Goal: Task Accomplishment & Management: Manage account settings

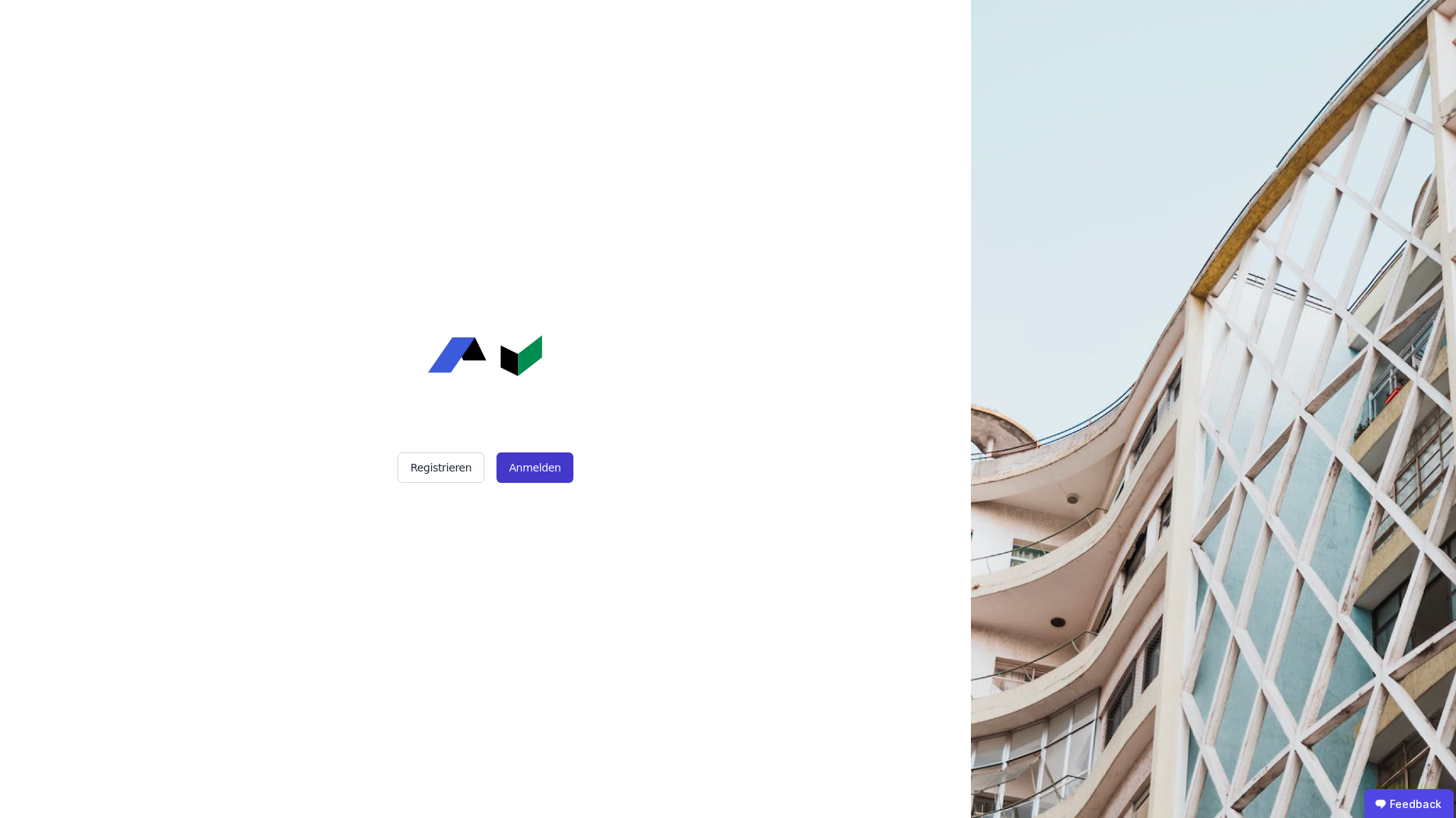
click at [542, 457] on button "Anmelden" at bounding box center [534, 467] width 76 height 31
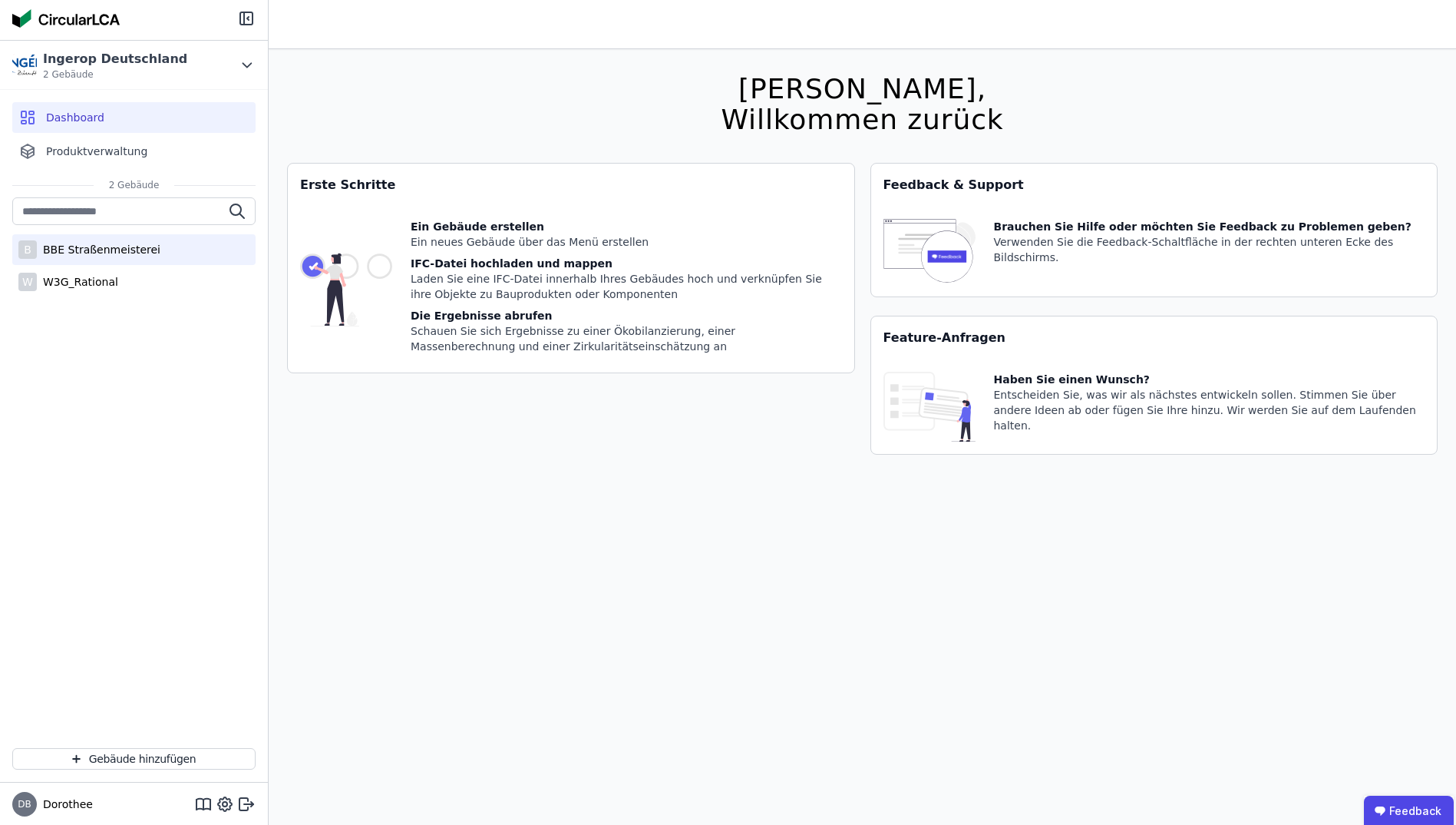
click at [68, 251] on div "BBE Straßenmeisterei" at bounding box center [98, 249] width 124 height 15
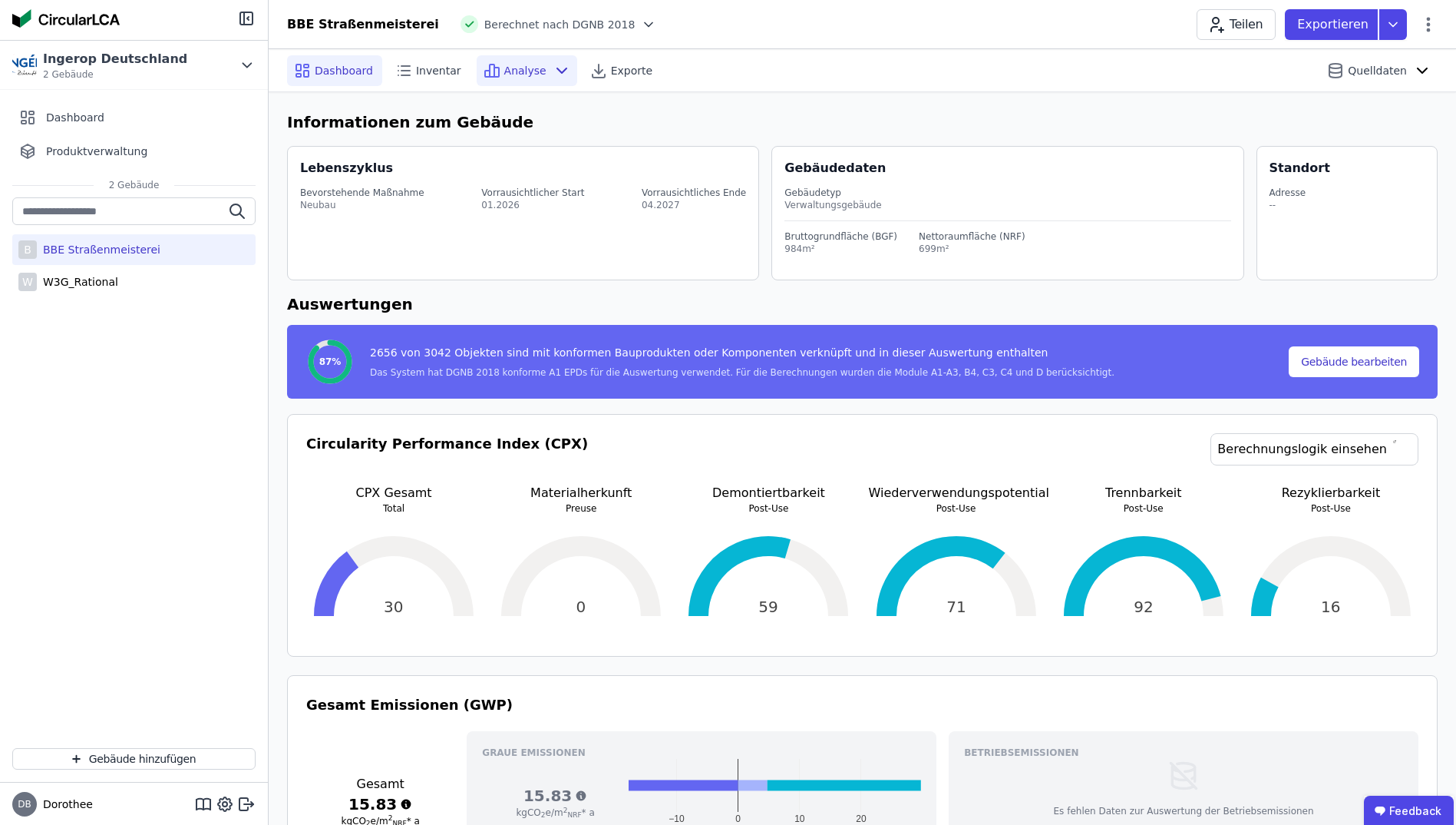
click at [557, 72] on icon at bounding box center [562, 71] width 10 height 5
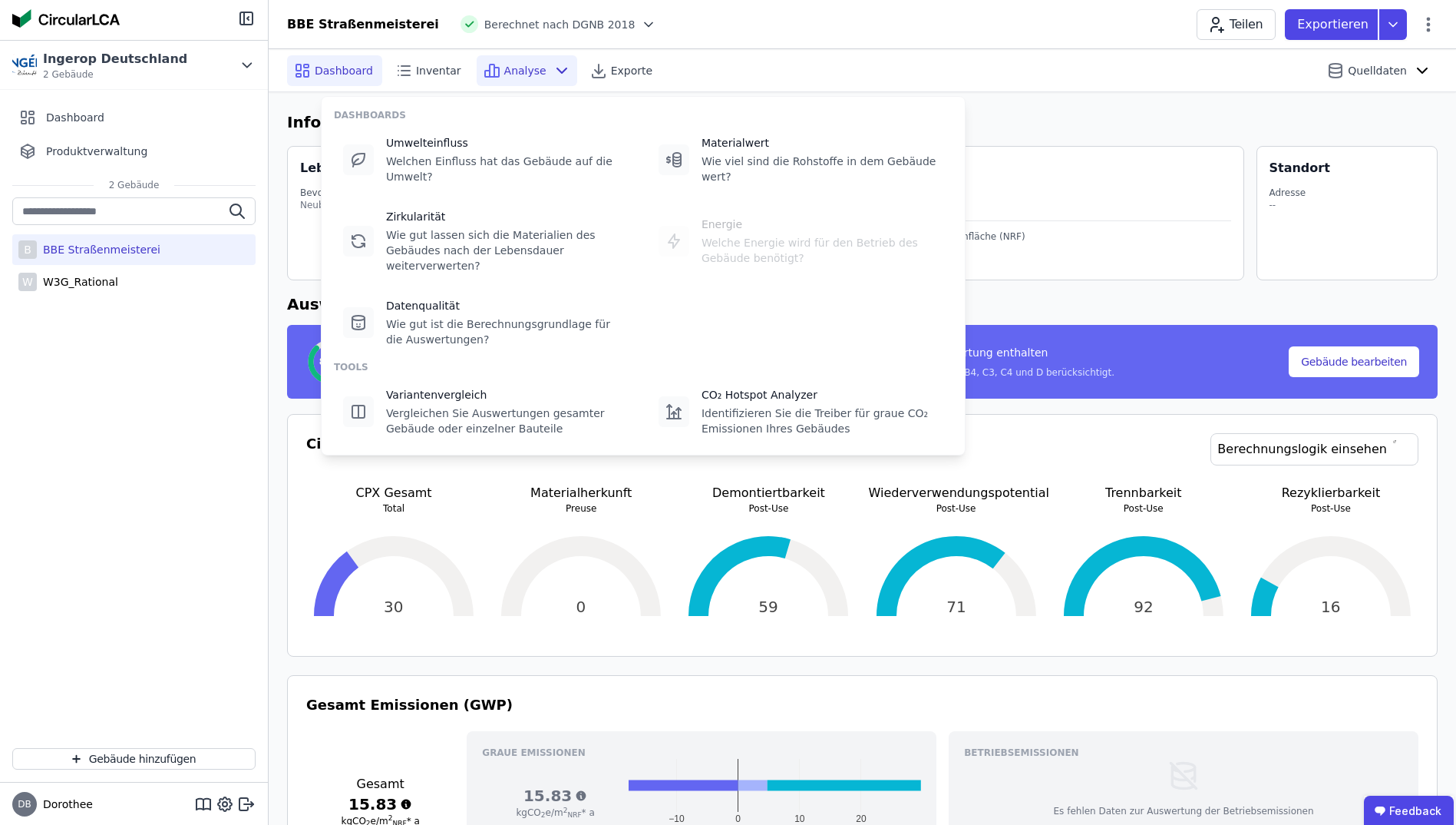
click at [557, 72] on icon at bounding box center [562, 71] width 10 height 5
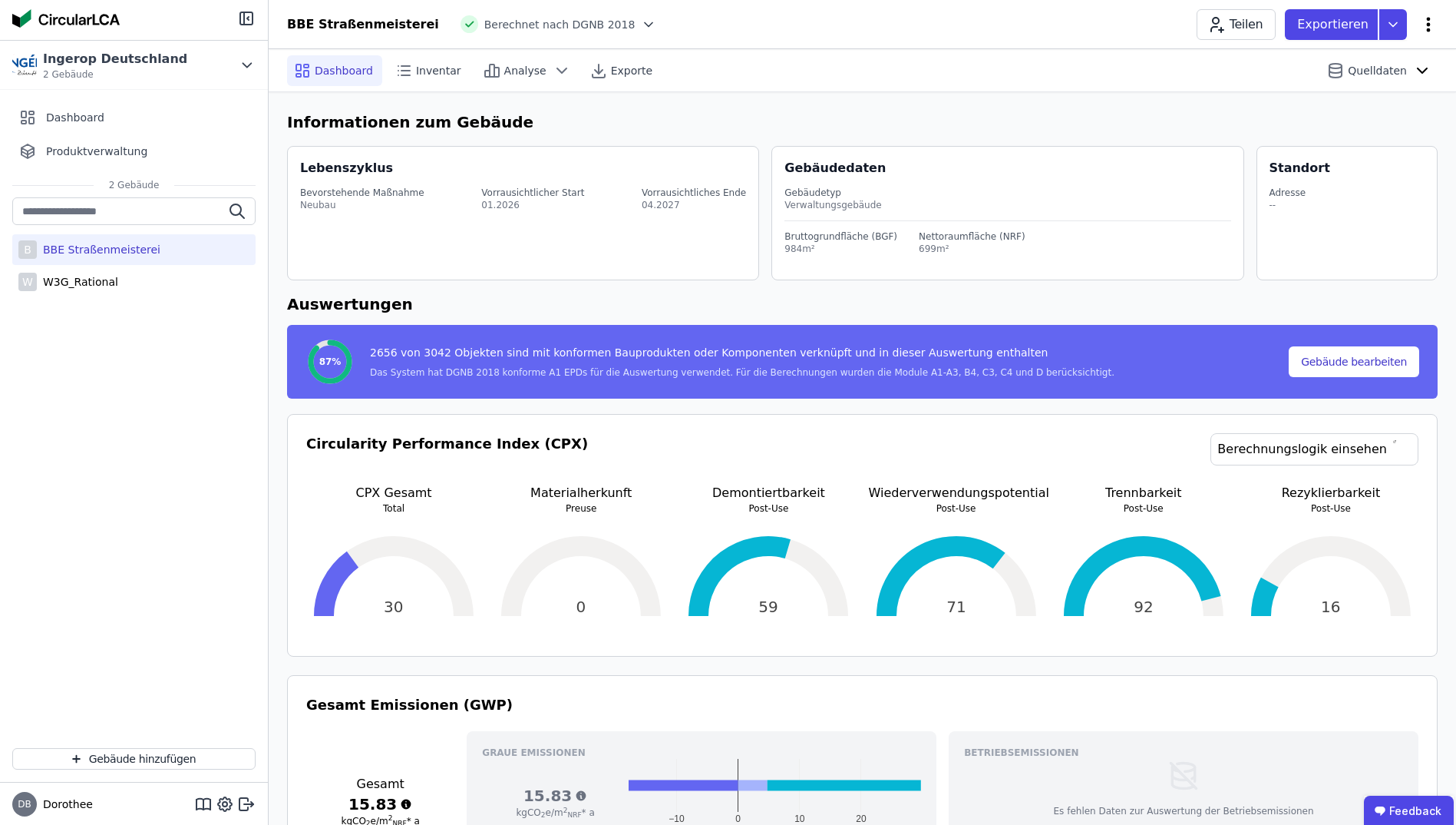
click at [1434, 25] on icon at bounding box center [1427, 24] width 18 height 18
click at [1364, 110] on span "Energie im Betrieb (B6)" at bounding box center [1362, 123] width 124 height 31
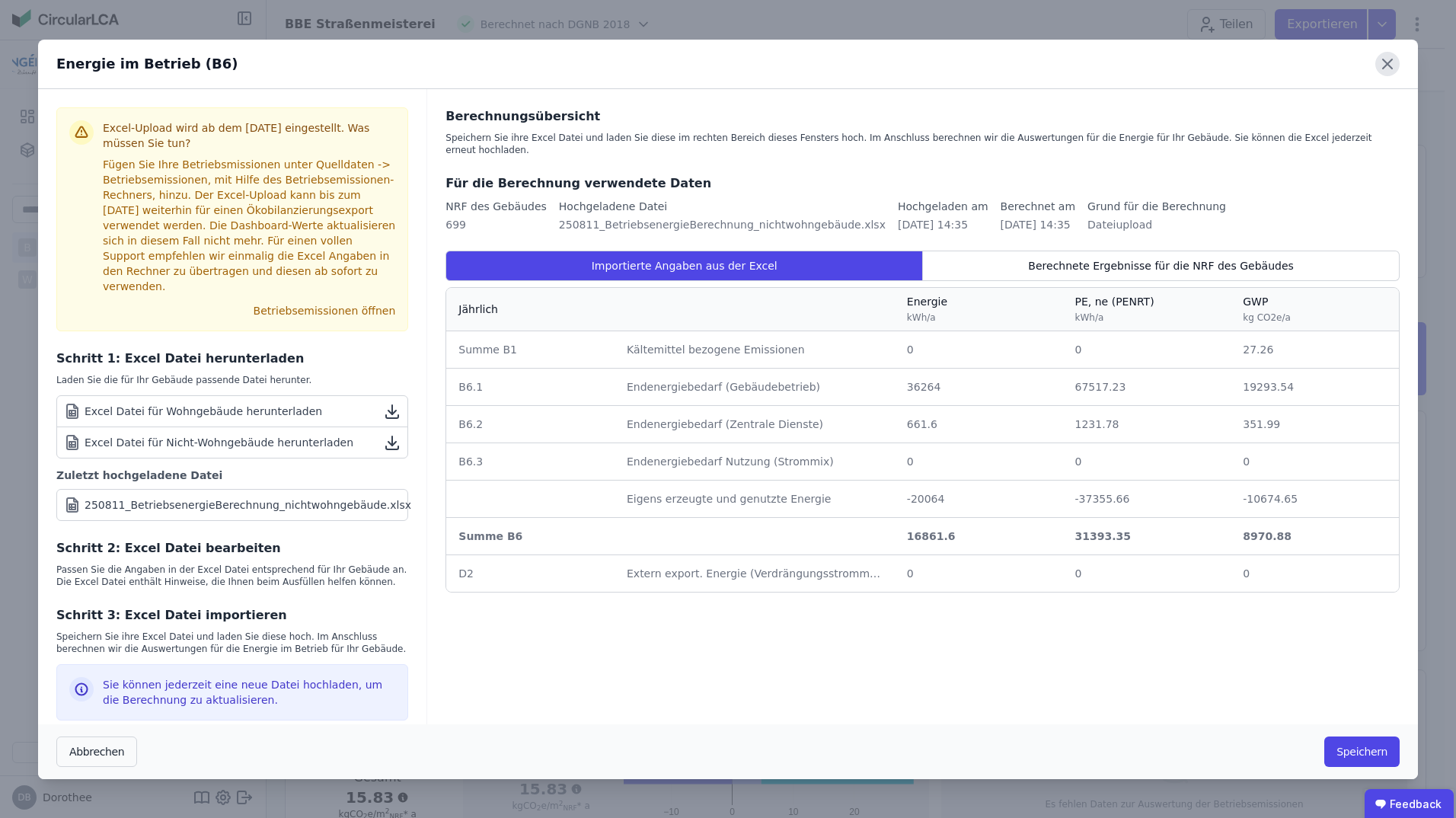
click at [1383, 72] on icon at bounding box center [1387, 64] width 24 height 24
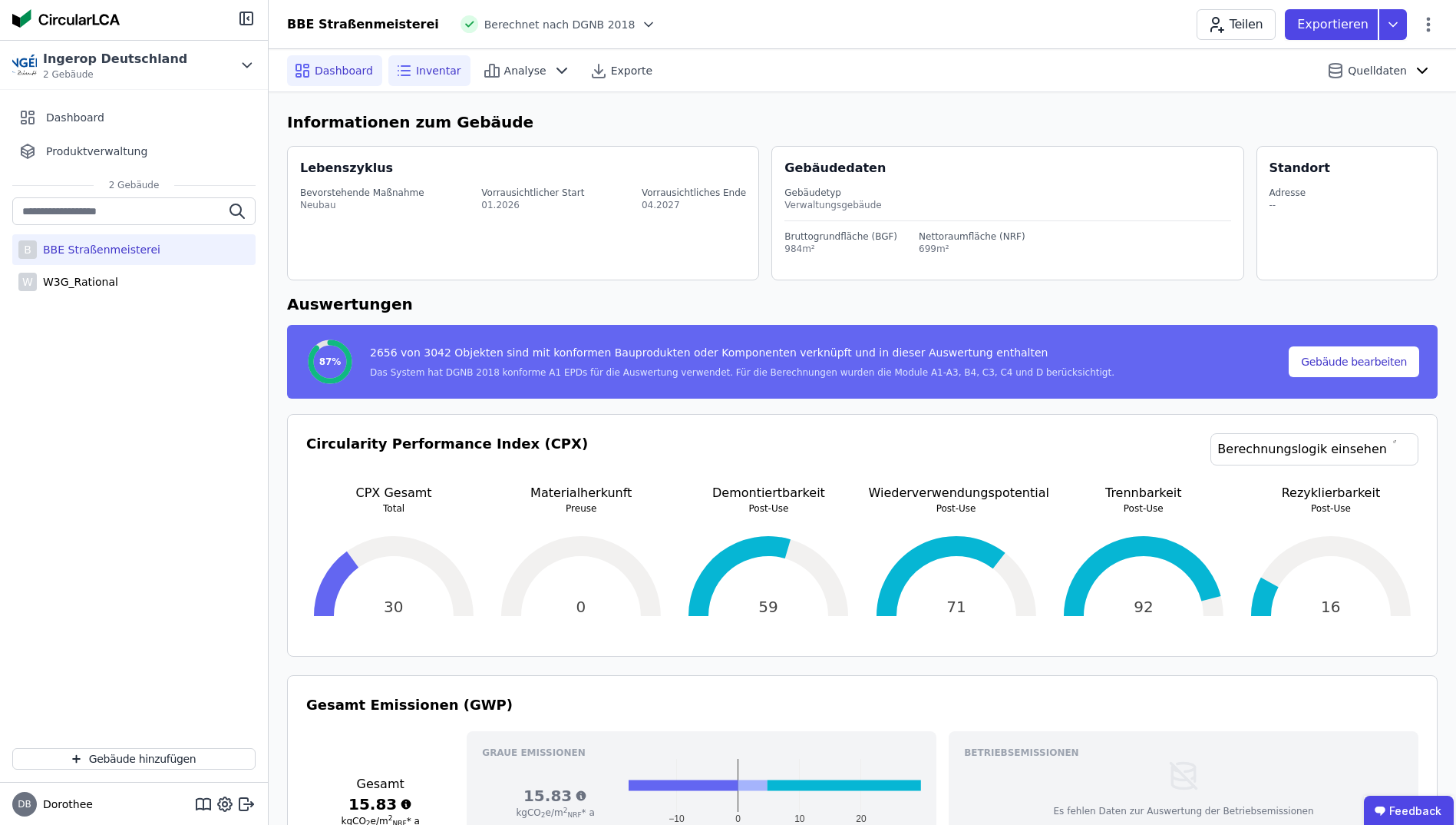
click at [417, 76] on span "Inventar" at bounding box center [438, 70] width 45 height 15
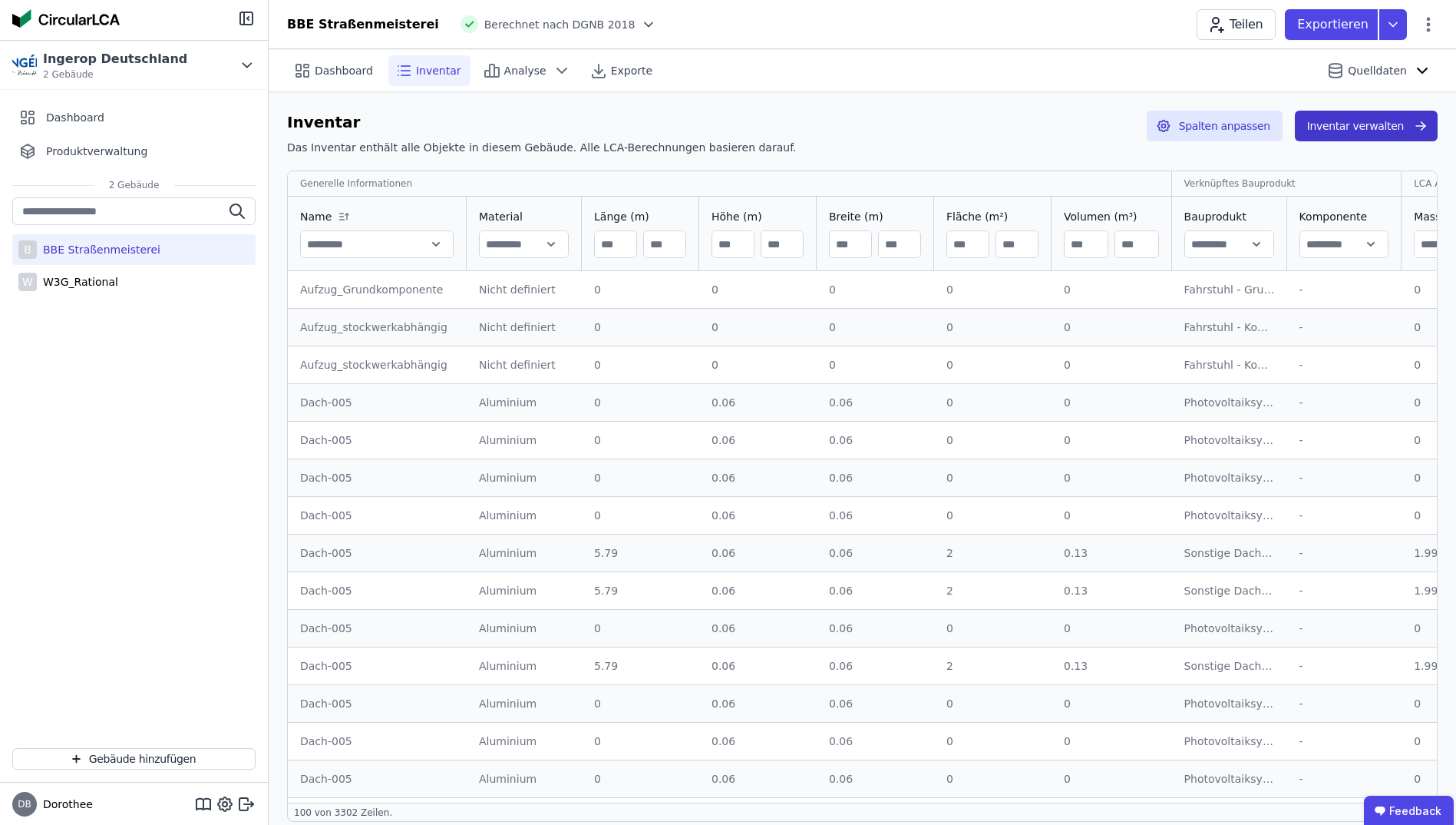
click at [1350, 126] on button "Inventar verwalten" at bounding box center [1366, 126] width 143 height 31
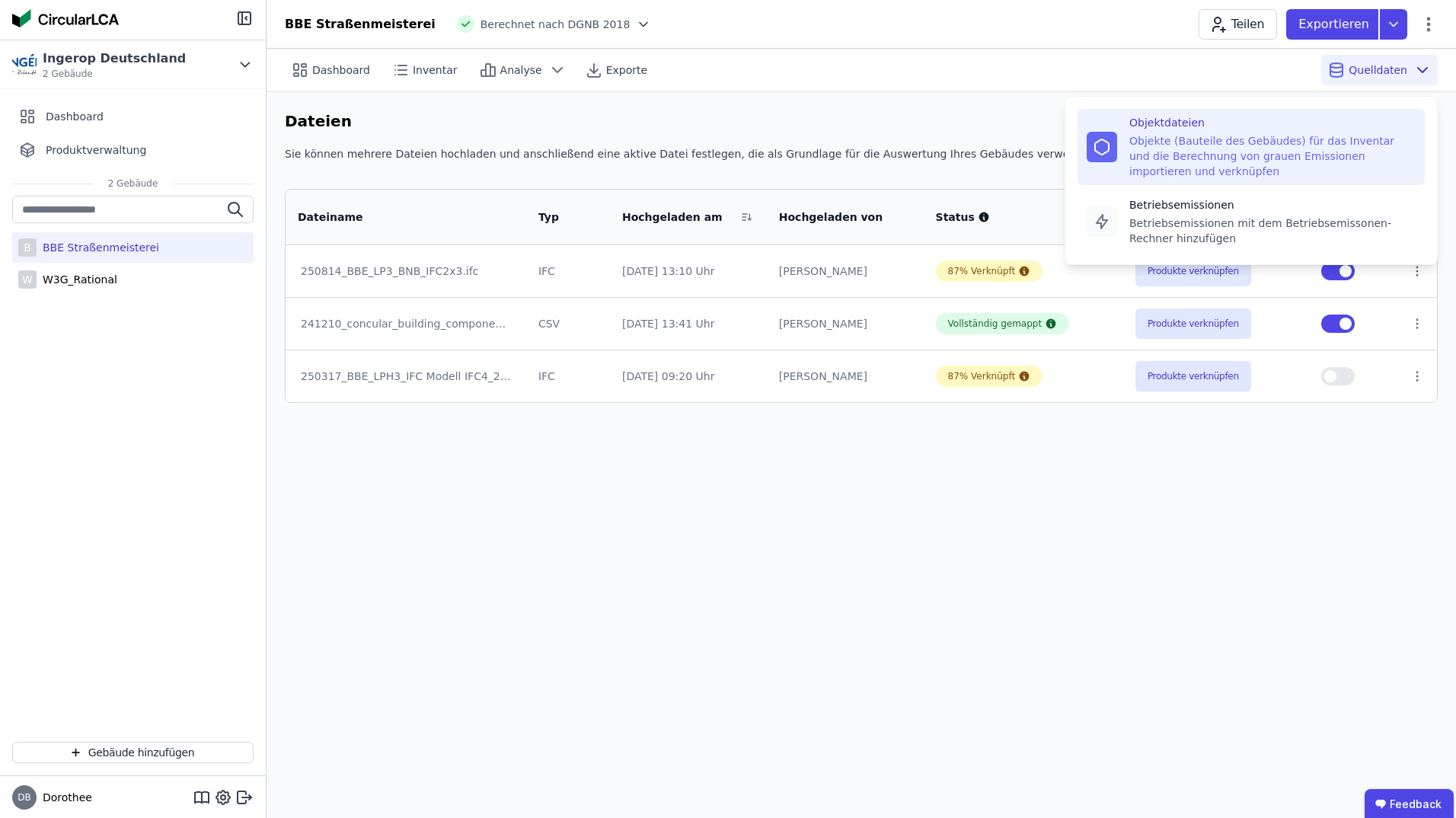
click at [1424, 64] on icon at bounding box center [1422, 69] width 18 height 18
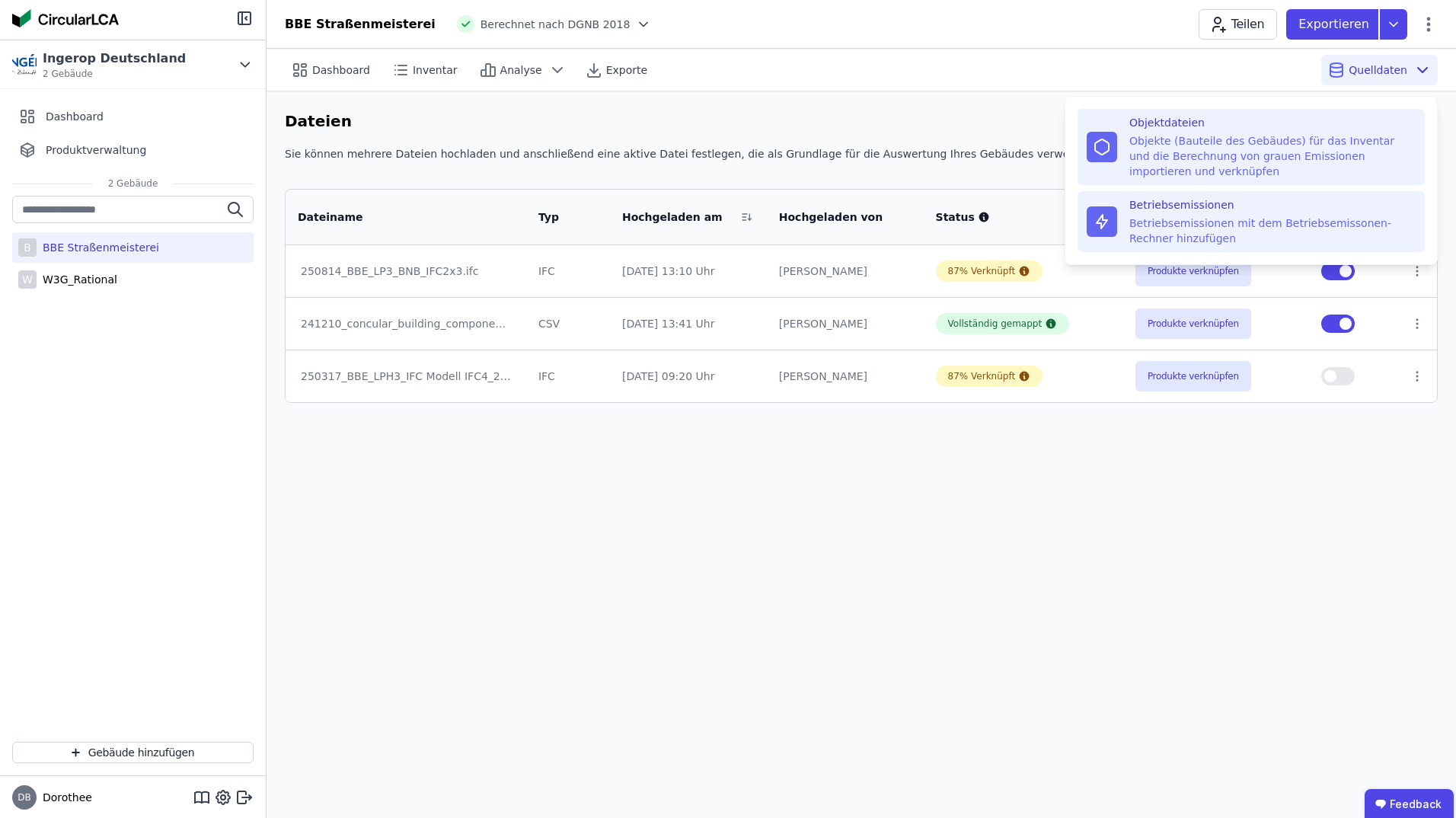
click at [1188, 221] on div "Betriebsemissionen mit dem Betriebsemissonen-Rechner hinzufügen" at bounding box center [1272, 230] width 286 height 31
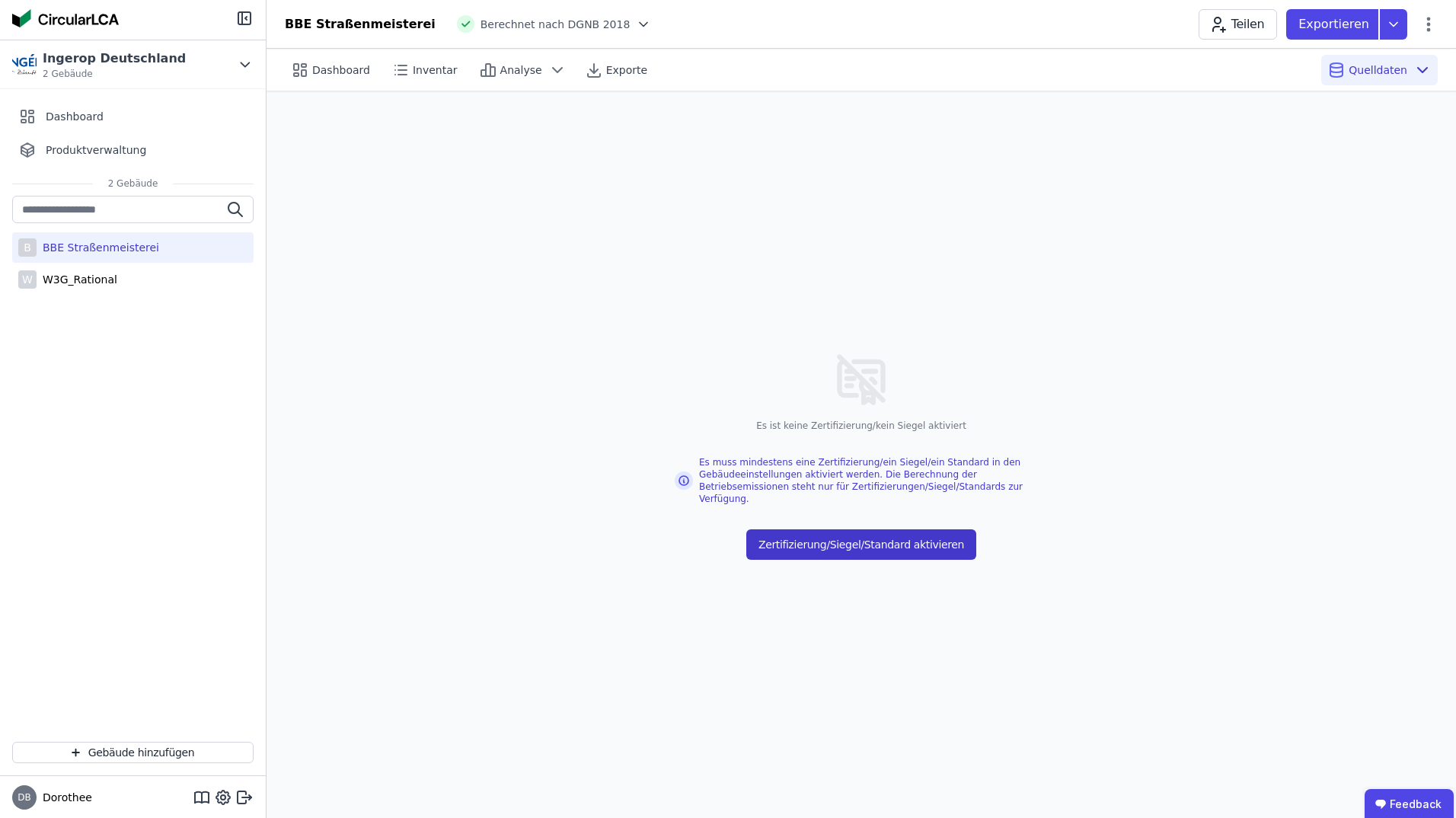
click at [853, 534] on button "Zertifizierung/Siegel/Standard aktivieren" at bounding box center [862, 544] width 230 height 31
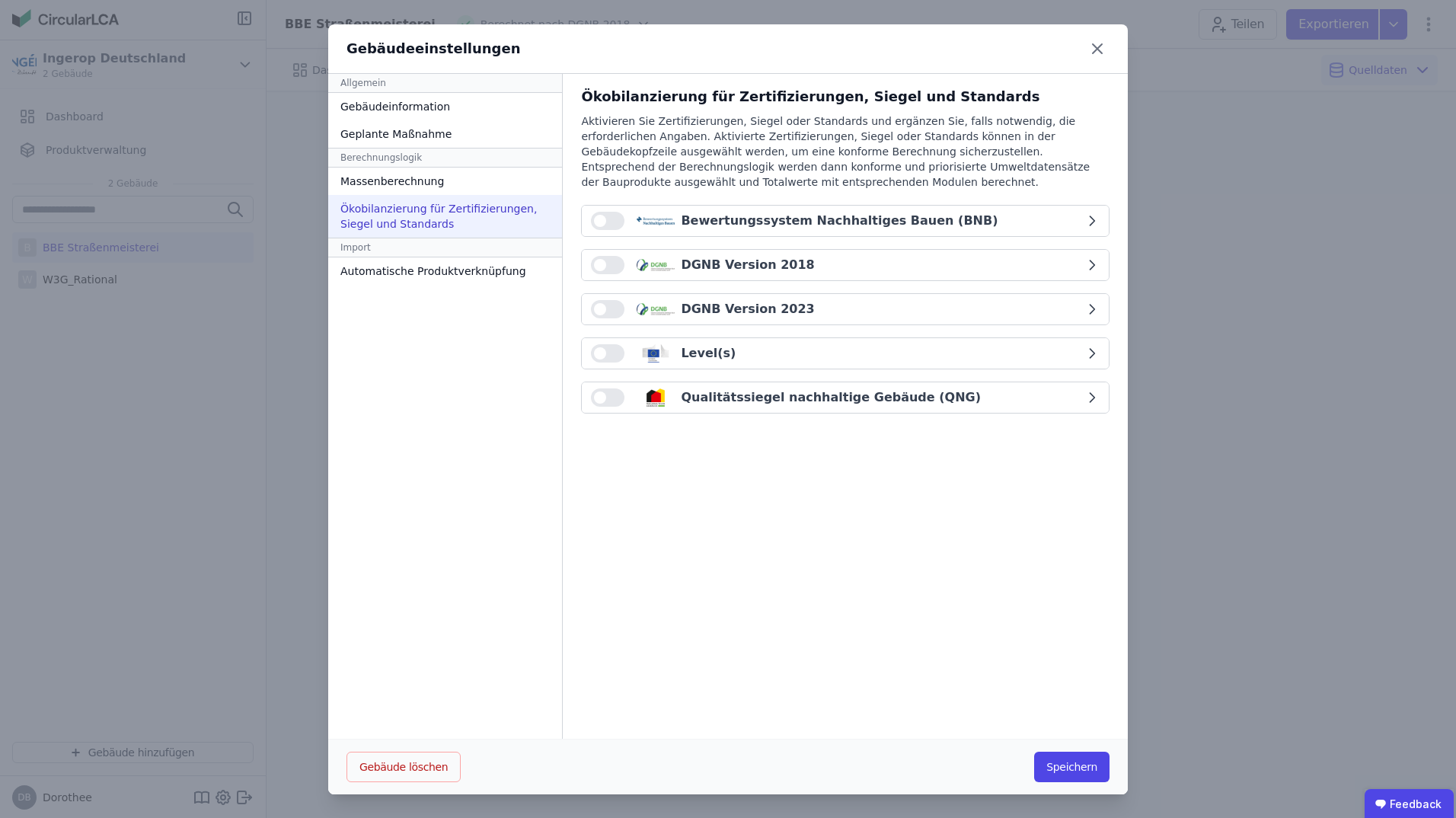
click at [602, 266] on button "button" at bounding box center [608, 265] width 34 height 18
click at [591, 268] on button "button" at bounding box center [608, 265] width 34 height 18
click at [600, 221] on button "button" at bounding box center [608, 221] width 34 height 18
click at [1067, 775] on button "Speichern" at bounding box center [1072, 767] width 76 height 31
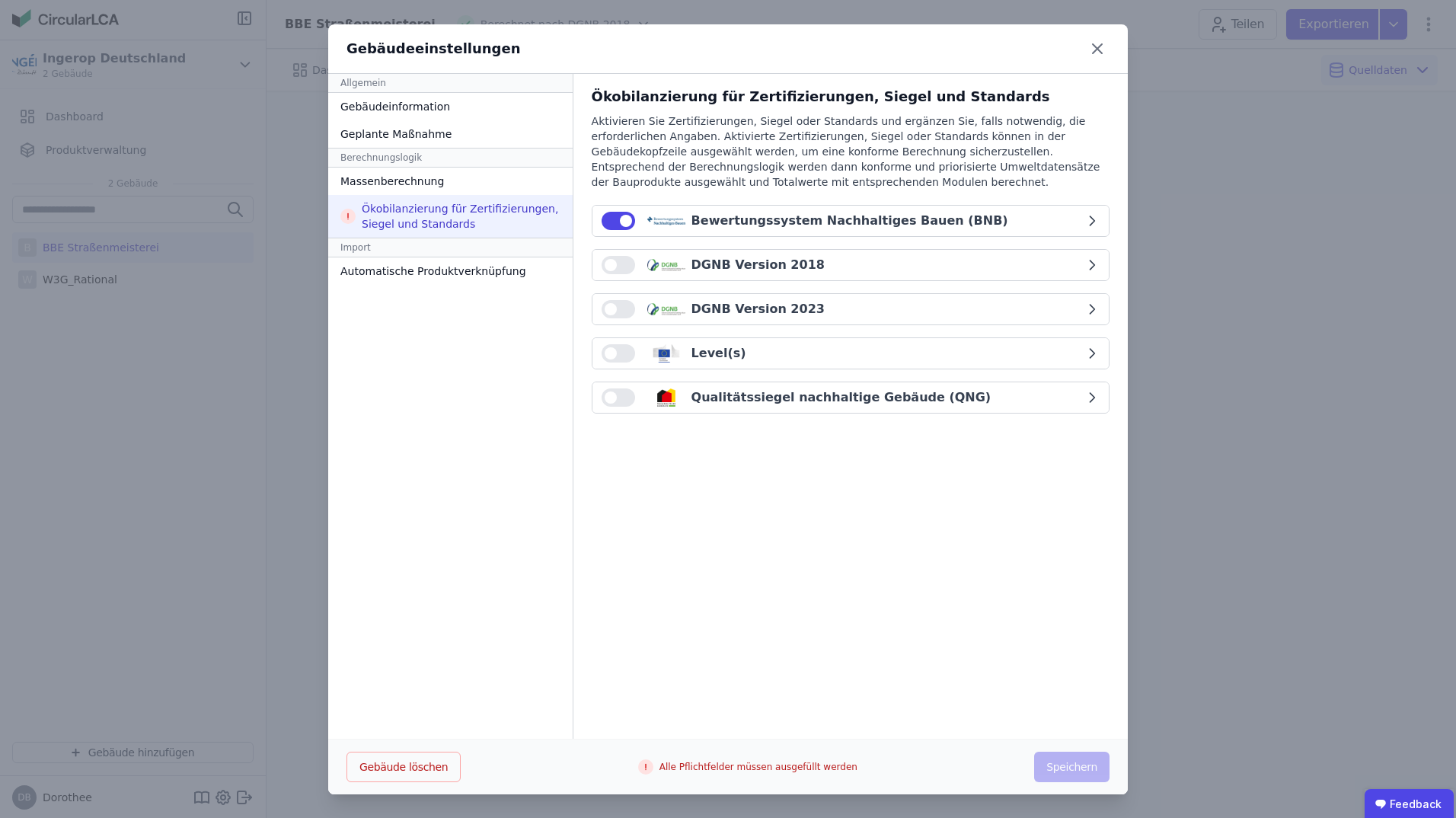
click at [1091, 216] on icon "button" at bounding box center [1092, 220] width 15 height 15
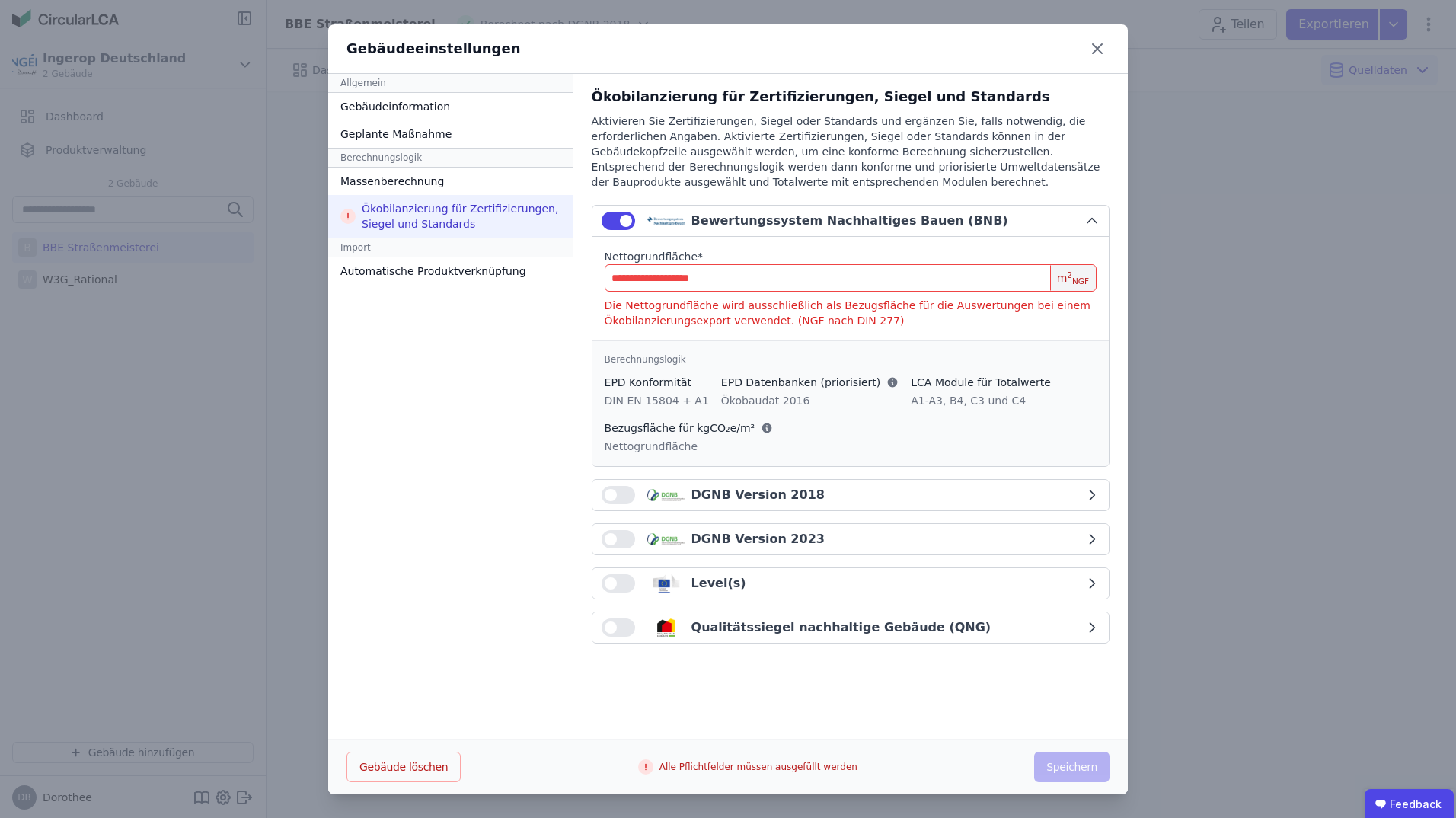
click at [925, 271] on input "number" at bounding box center [851, 277] width 492 height 28
click at [680, 287] on input "number" at bounding box center [851, 277] width 492 height 28
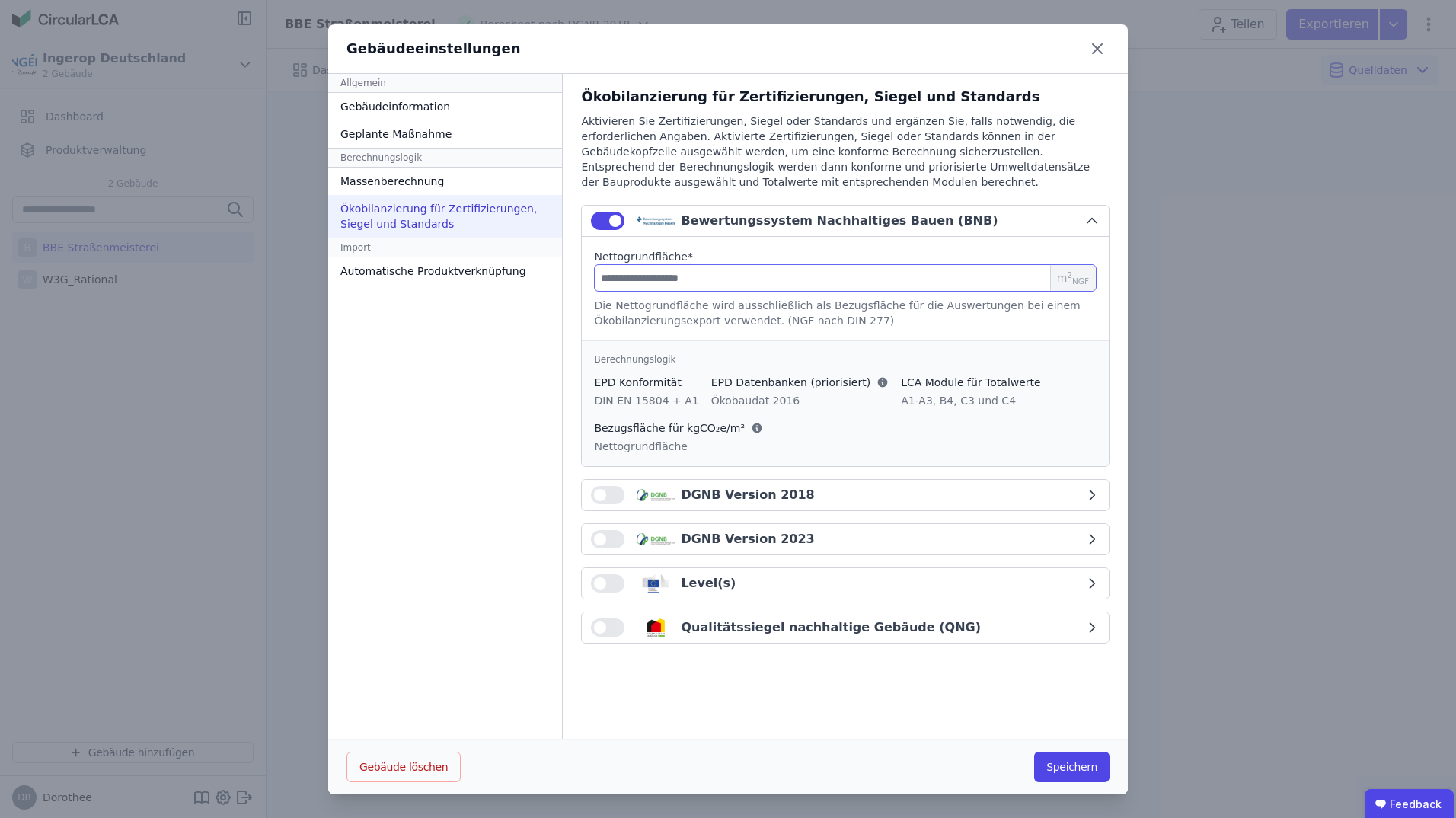
type input "***"
click at [830, 313] on div "Die Nettogrundfläche wird ausschließlich als Bezugsfläche für die Auswertungen …" at bounding box center [846, 313] width 503 height 31
click at [1074, 764] on button "Speichern" at bounding box center [1072, 767] width 76 height 31
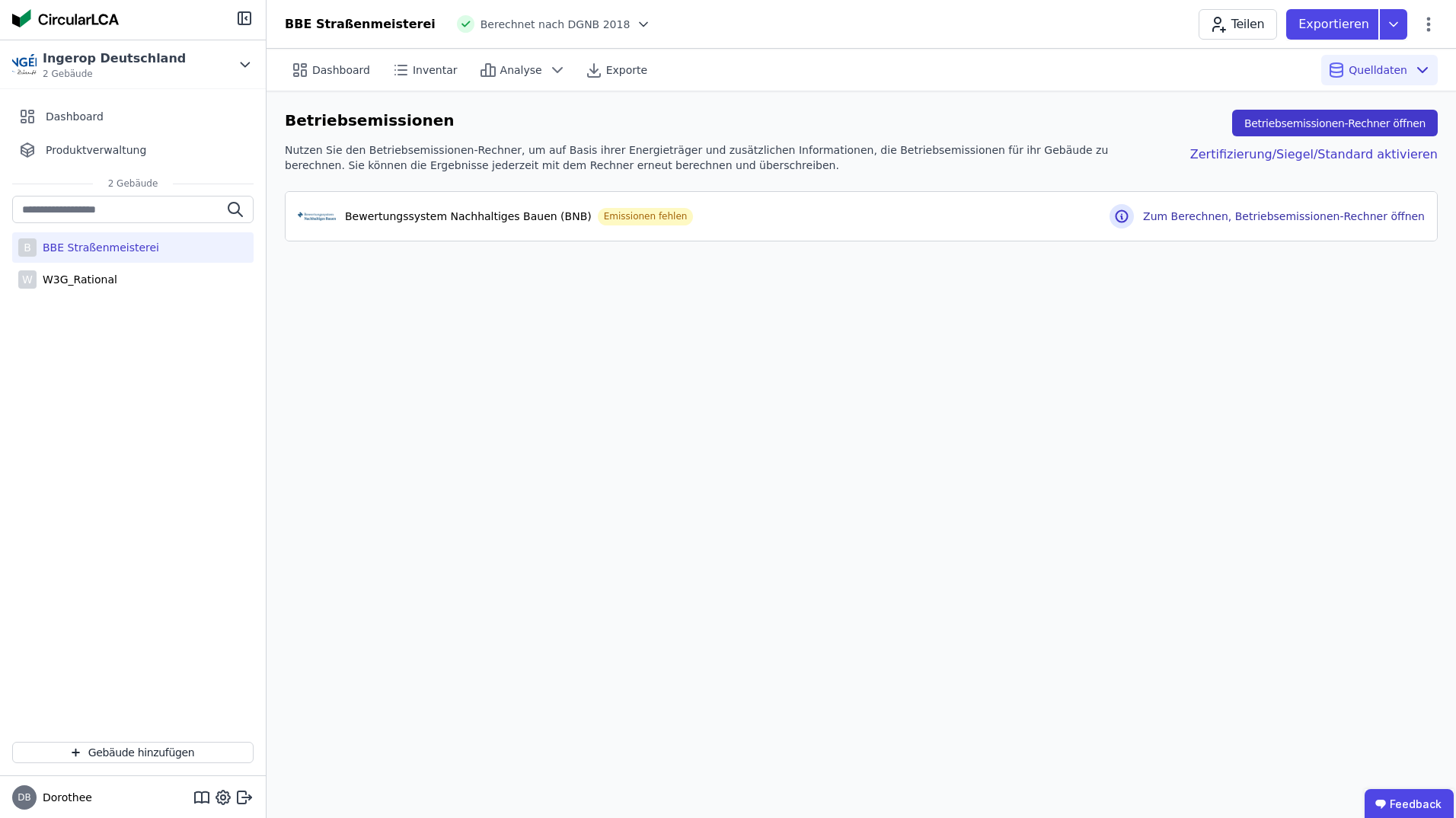
click at [1335, 121] on button "Betriebsemissionen-Rechner öffnen" at bounding box center [1335, 123] width 206 height 27
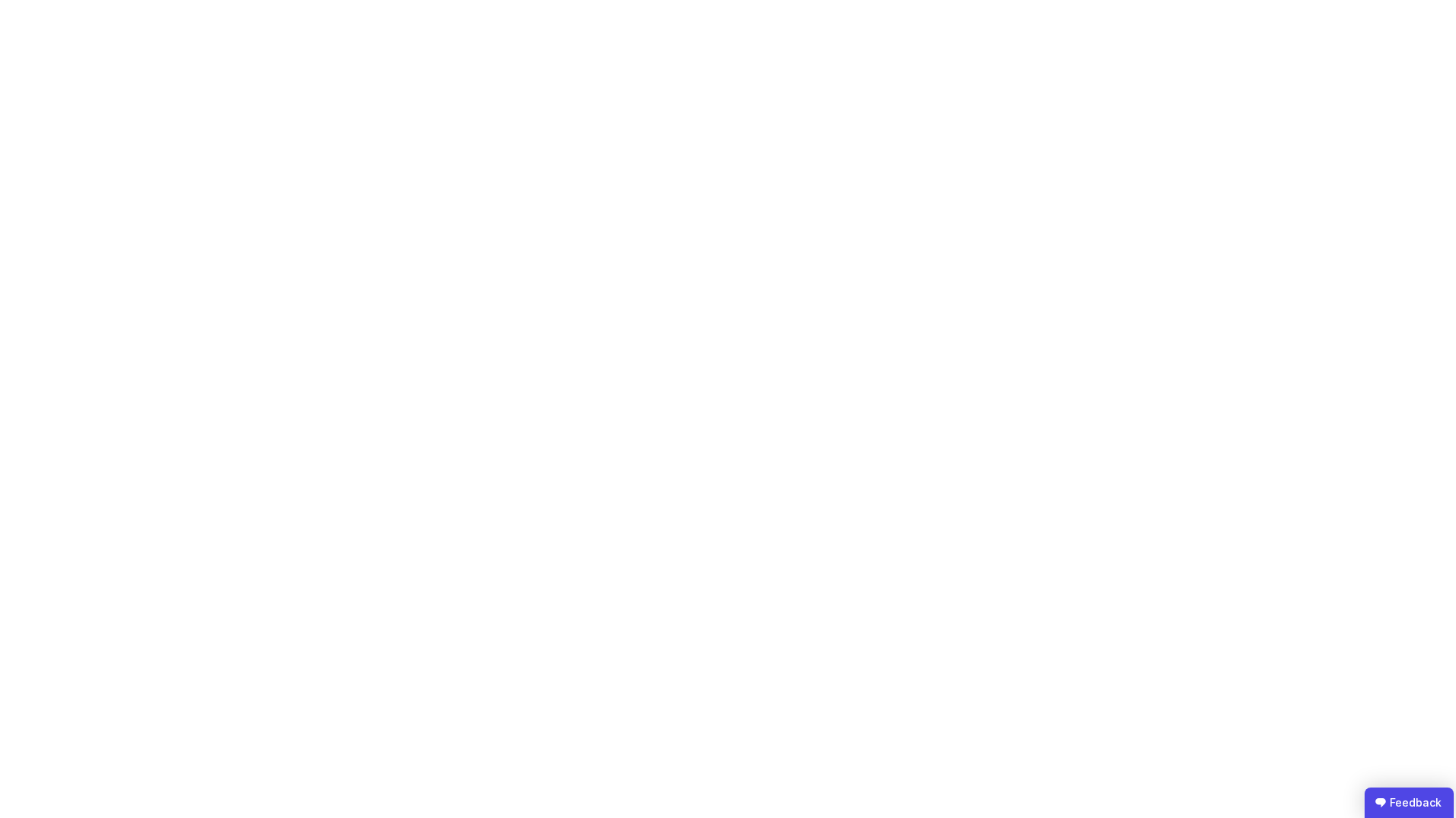
click at [1403, 801] on ubdiv "Feedback" at bounding box center [1409, 802] width 89 height 31
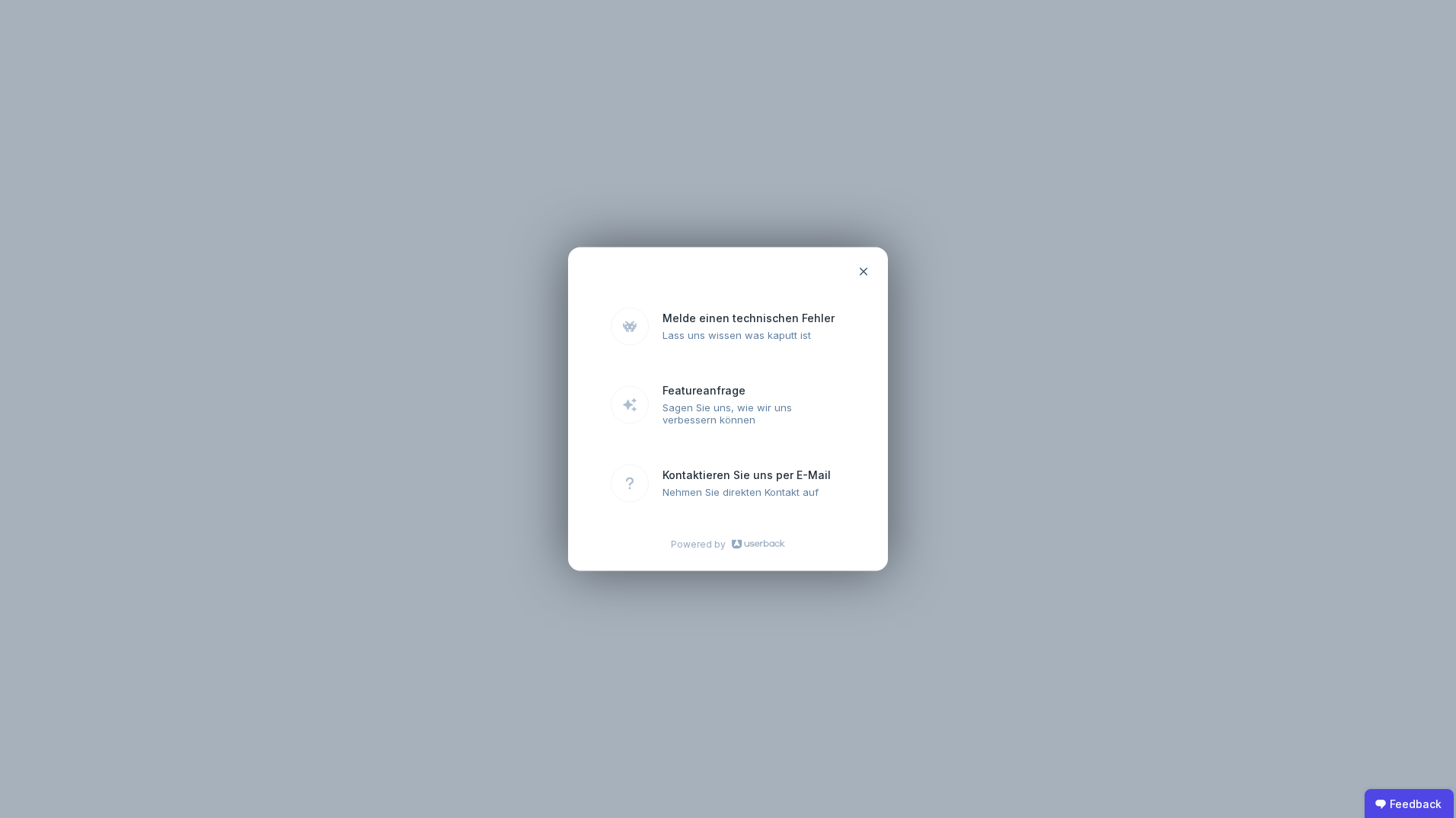
click at [865, 273] on icon at bounding box center [864, 271] width 8 height 8
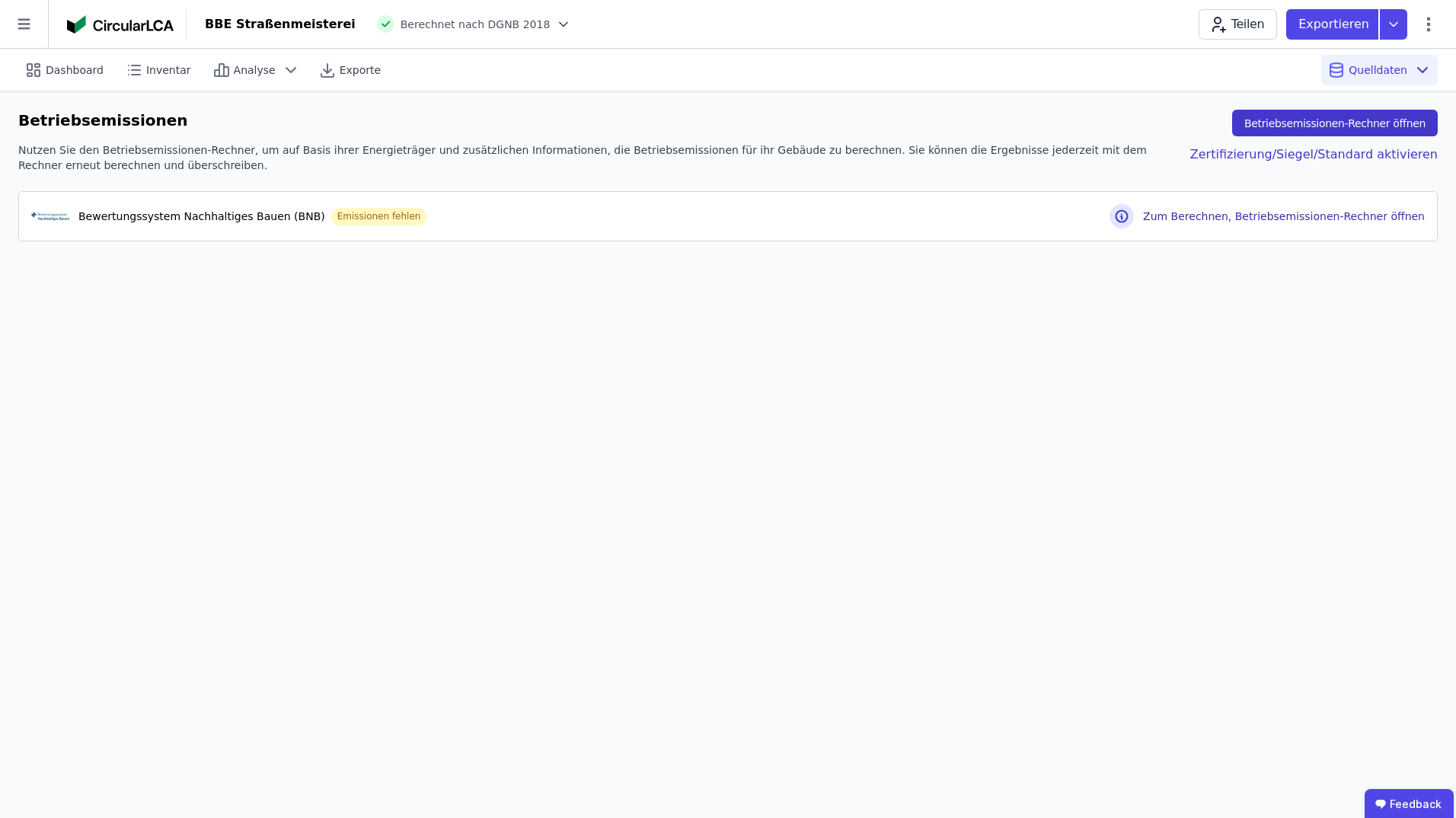
click at [1281, 122] on button "Betriebsemissionen-Rechner öffnen" at bounding box center [1335, 123] width 206 height 27
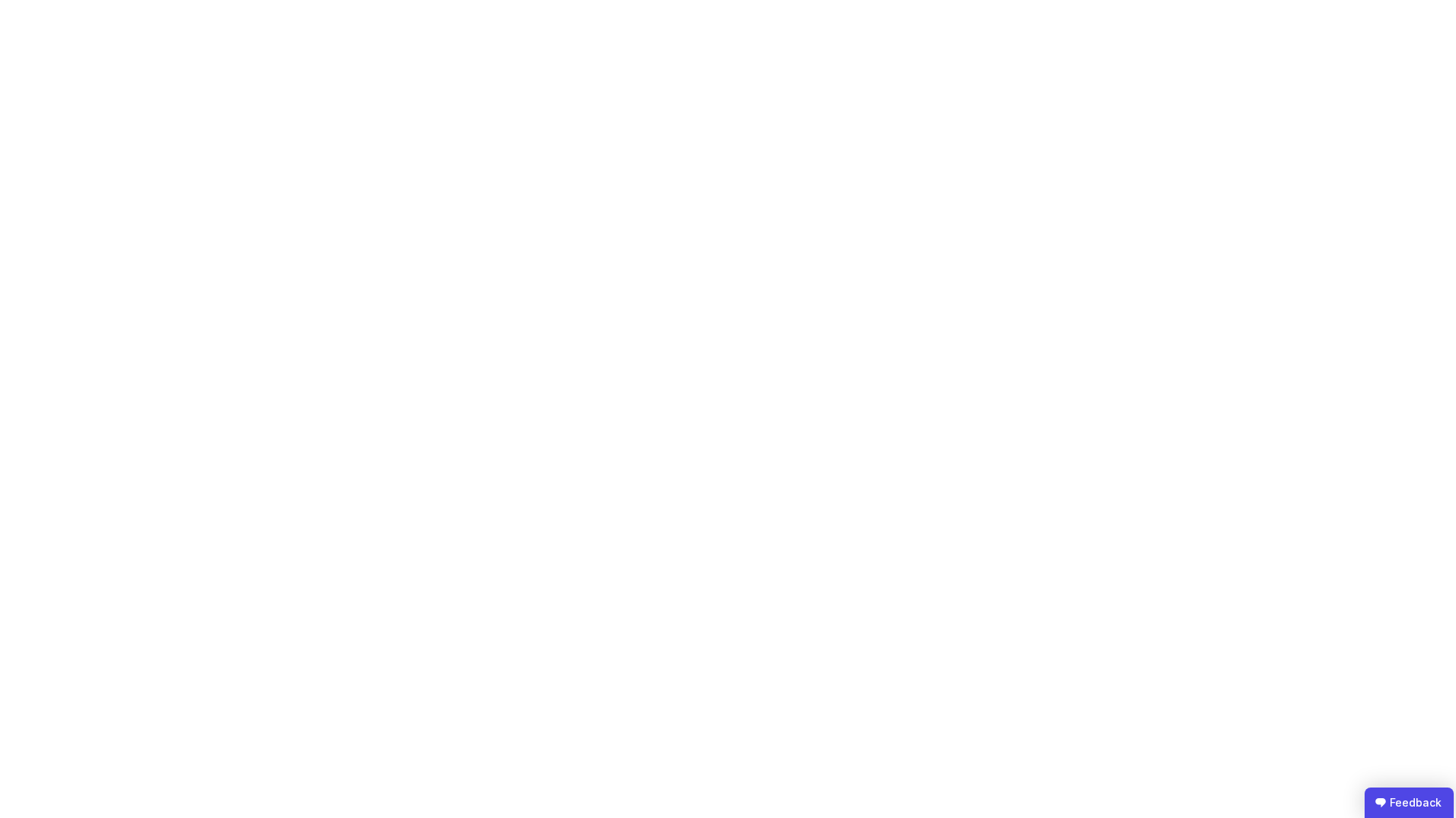
click at [1417, 803] on ubdiv "Feedback" at bounding box center [1409, 802] width 89 height 31
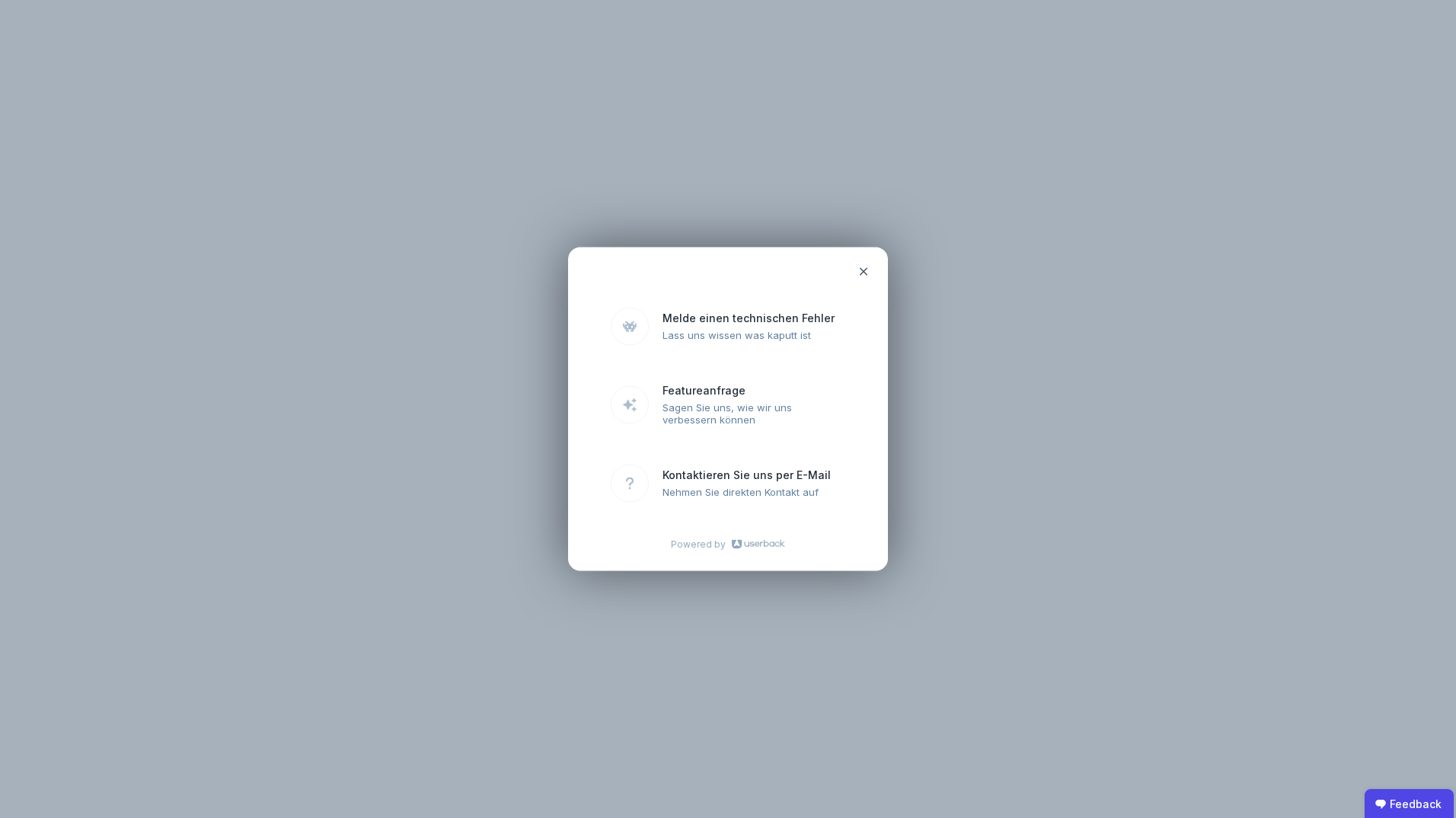
click at [861, 266] on icon at bounding box center [863, 271] width 12 height 12
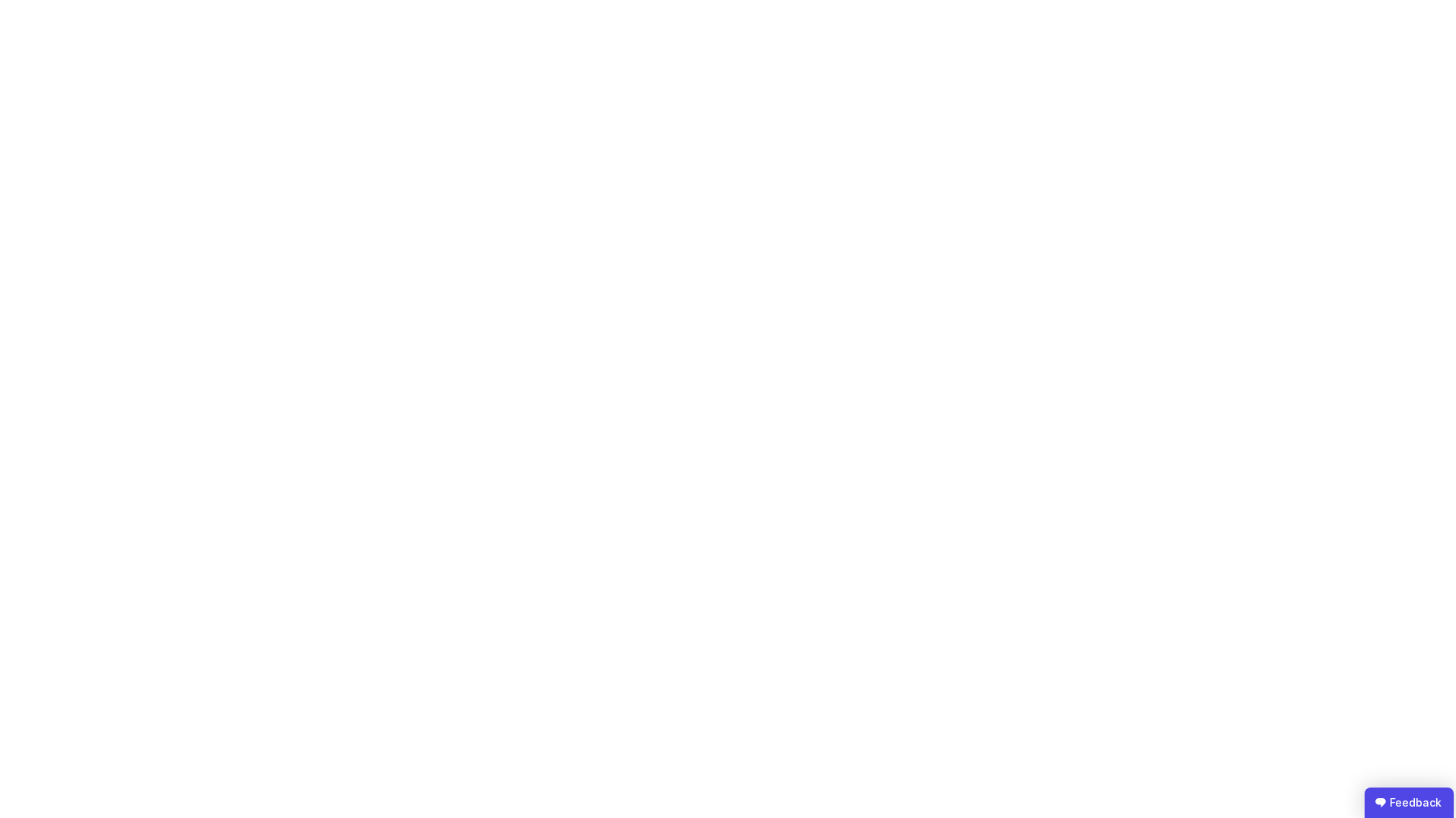
click at [1413, 800] on ubdiv "Feedback" at bounding box center [1409, 802] width 89 height 31
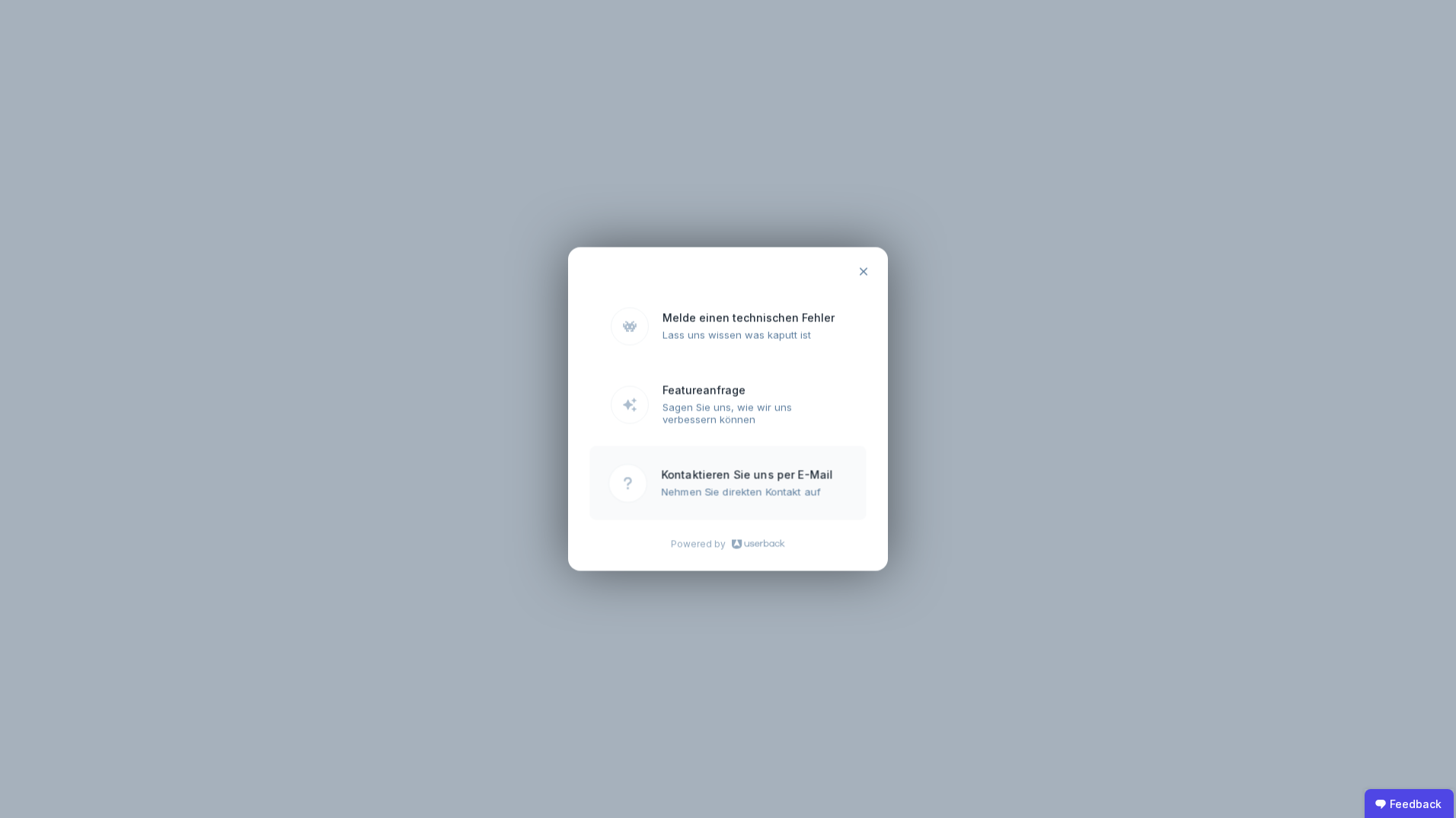
click at [654, 480] on ubroutemenu "Kontaktieren Sie uns per E-Mail Nehmen Sie direkten Kontakt auf" at bounding box center [728, 483] width 277 height 74
click at [856, 264] on uclosel at bounding box center [863, 272] width 31 height 31
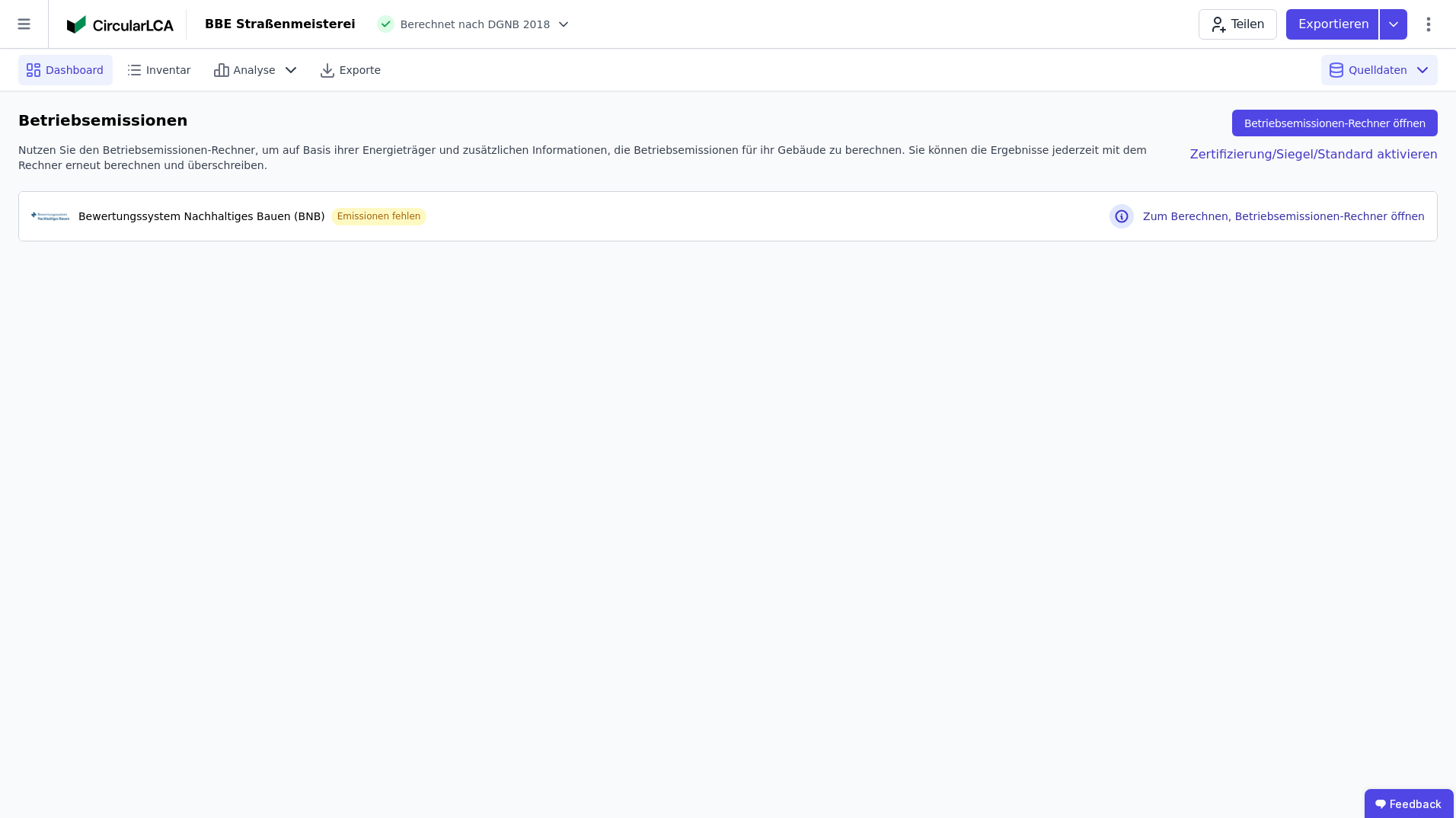
click at [50, 69] on span "Dashboard" at bounding box center [74, 69] width 58 height 15
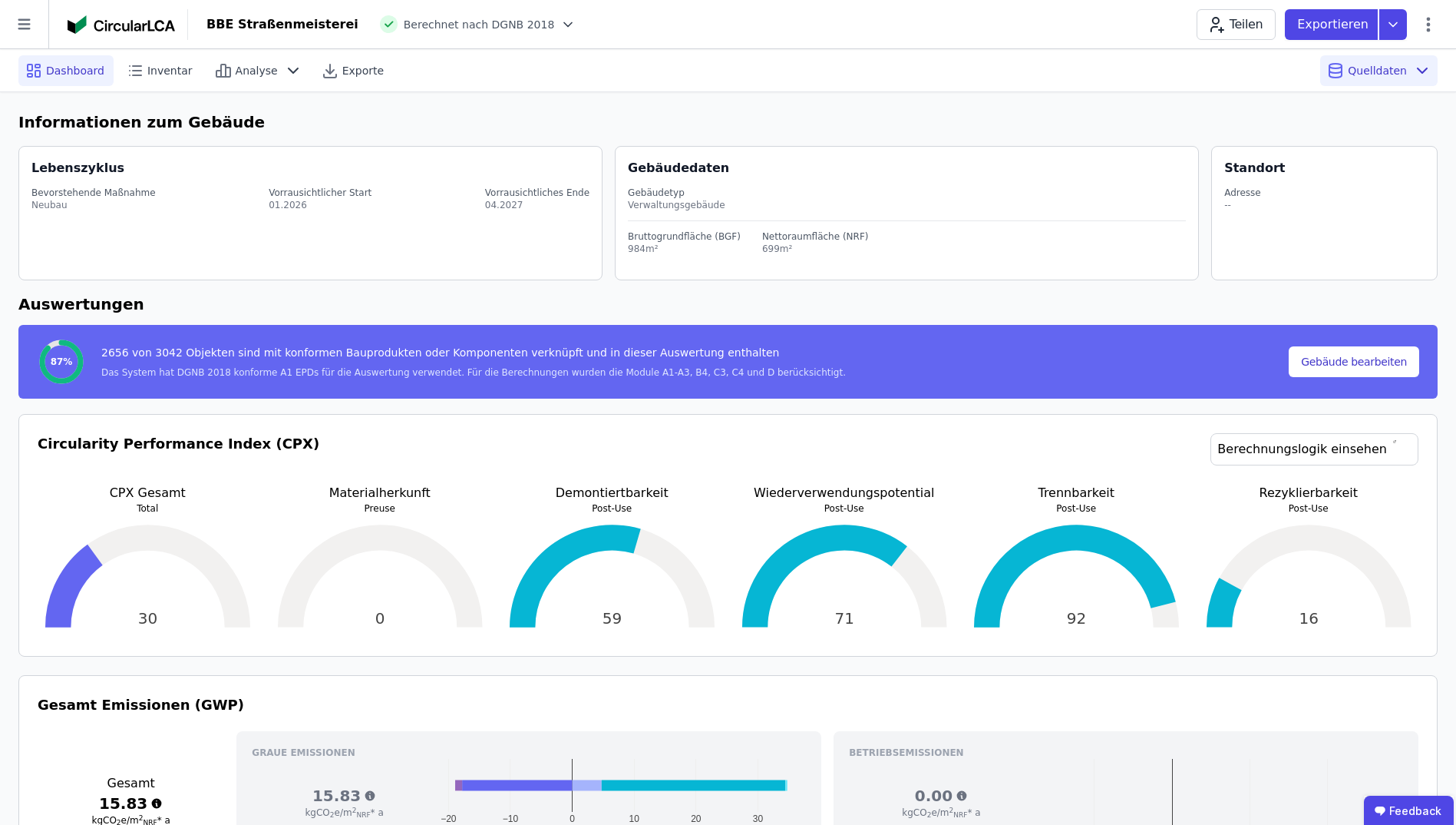
click at [62, 72] on span "Dashboard" at bounding box center [75, 70] width 58 height 15
click at [29, 33] on icon at bounding box center [24, 24] width 48 height 48
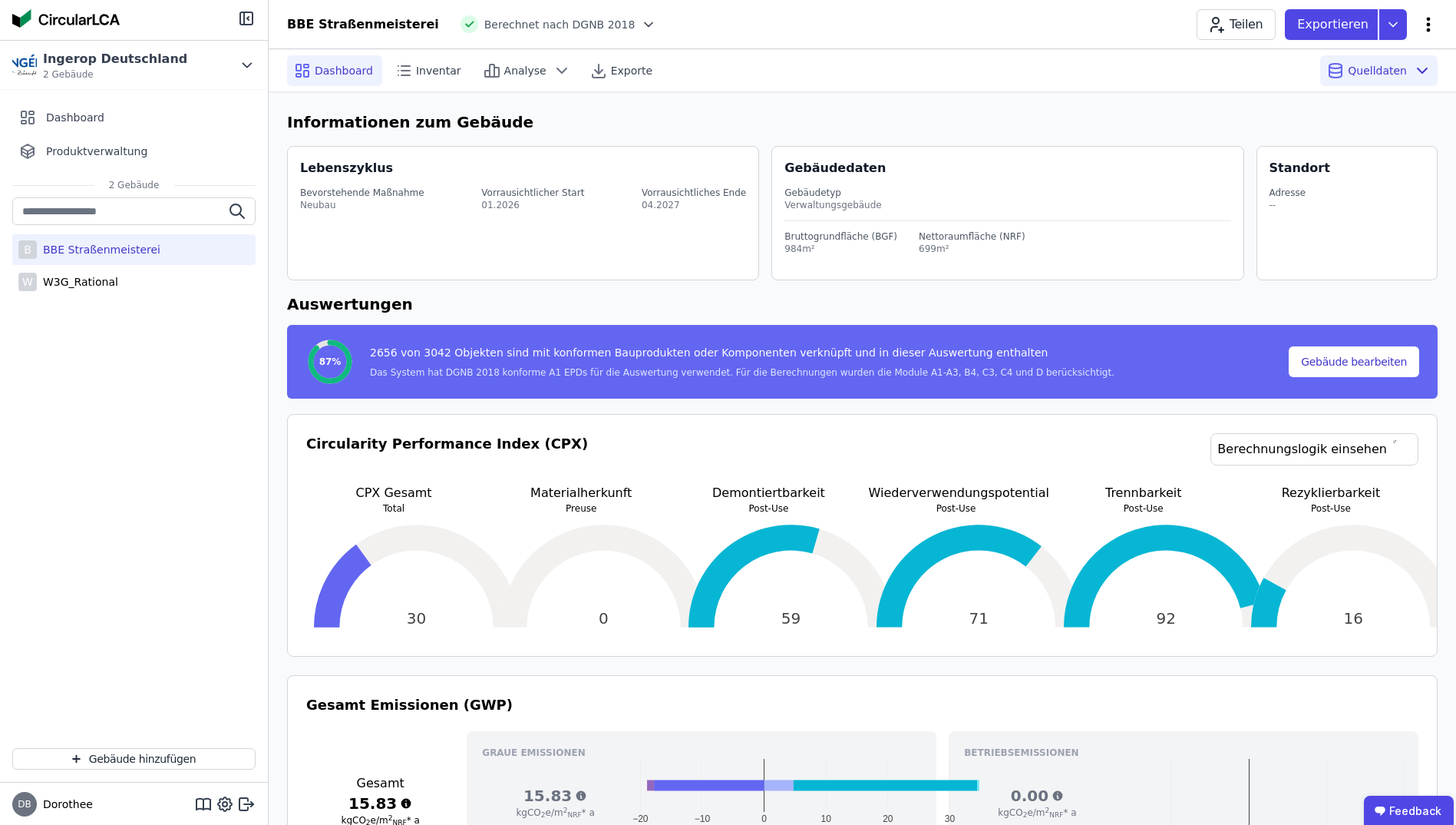
click at [1432, 25] on icon at bounding box center [1427, 24] width 18 height 18
click at [243, 801] on icon at bounding box center [246, 804] width 18 height 18
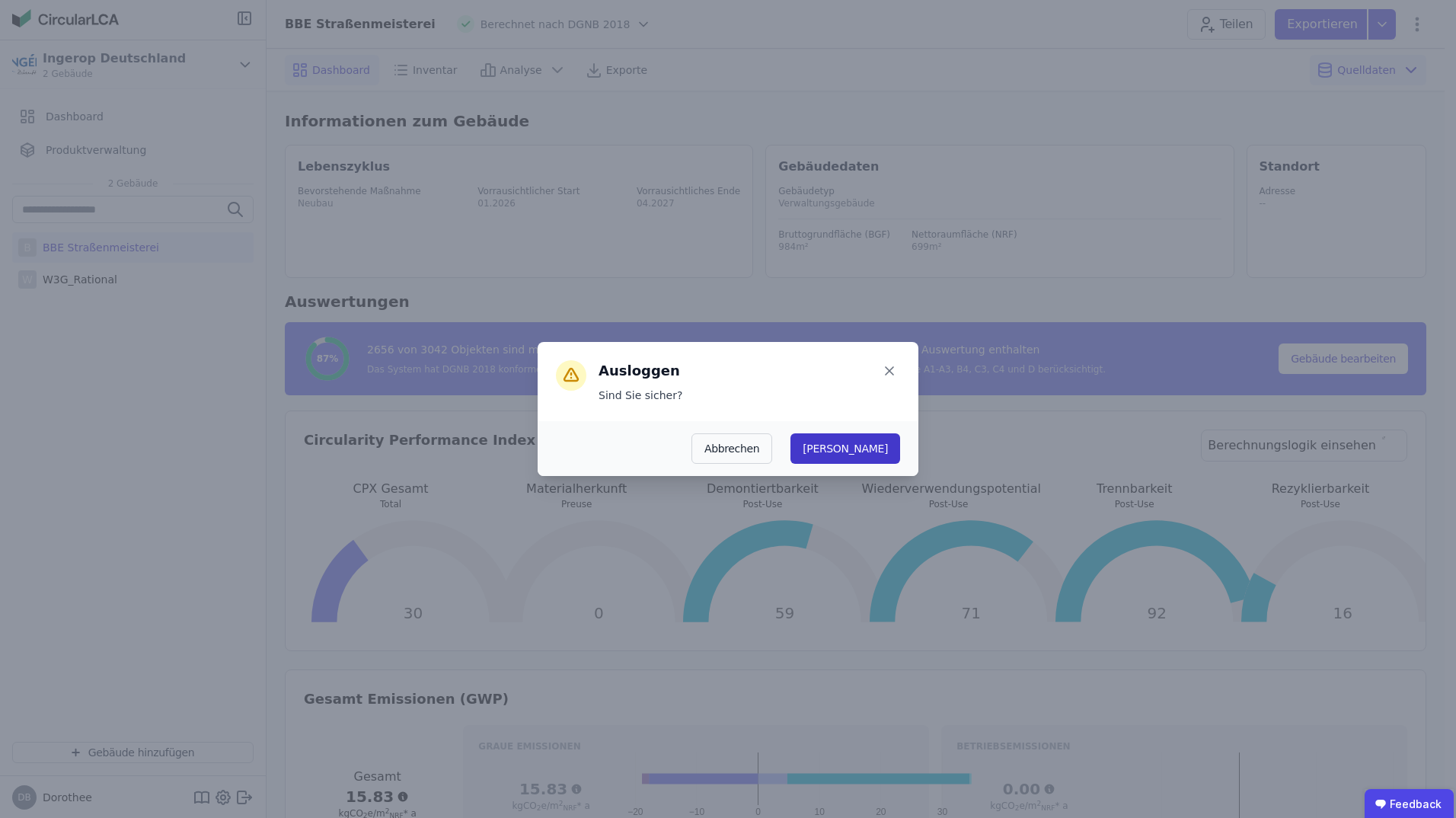
click at [894, 443] on button "[PERSON_NAME]" at bounding box center [845, 448] width 110 height 31
